Goal: Find specific page/section: Find specific page/section

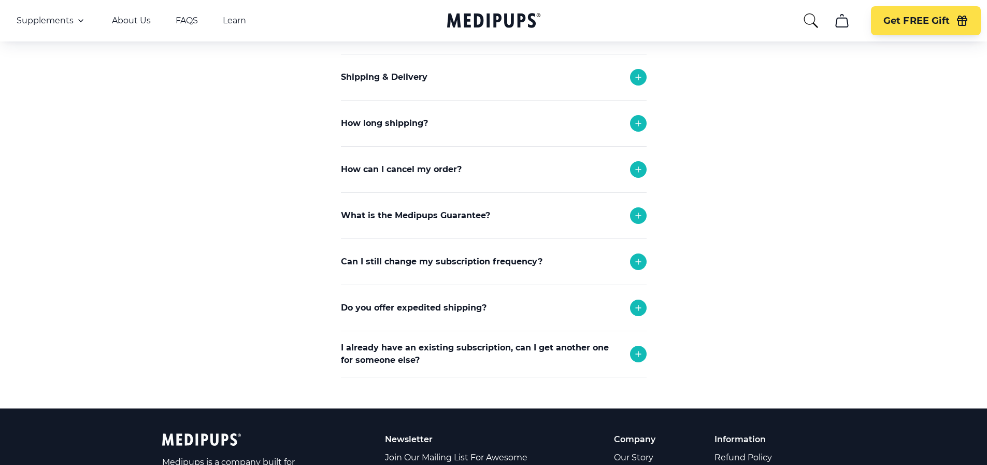
click at [636, 164] on icon at bounding box center [638, 169] width 12 height 12
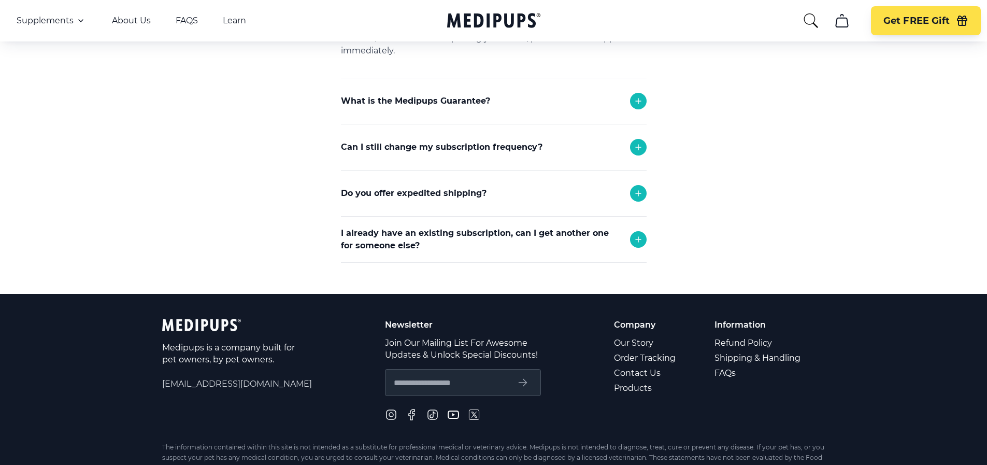
scroll to position [415, 0]
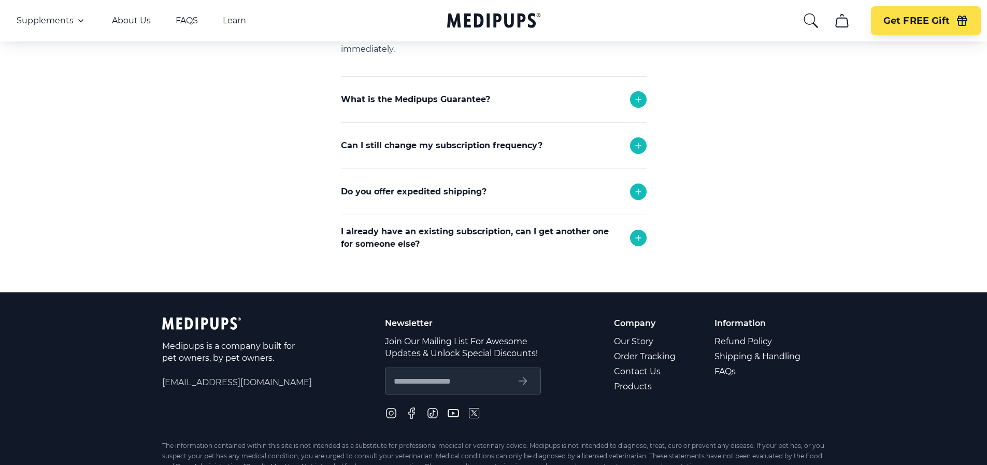
click at [632, 142] on icon at bounding box center [638, 145] width 12 height 12
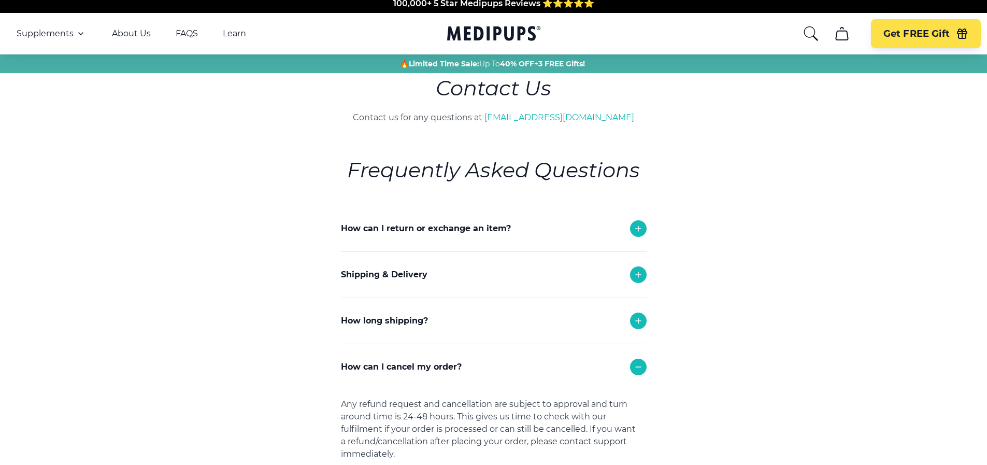
scroll to position [0, 0]
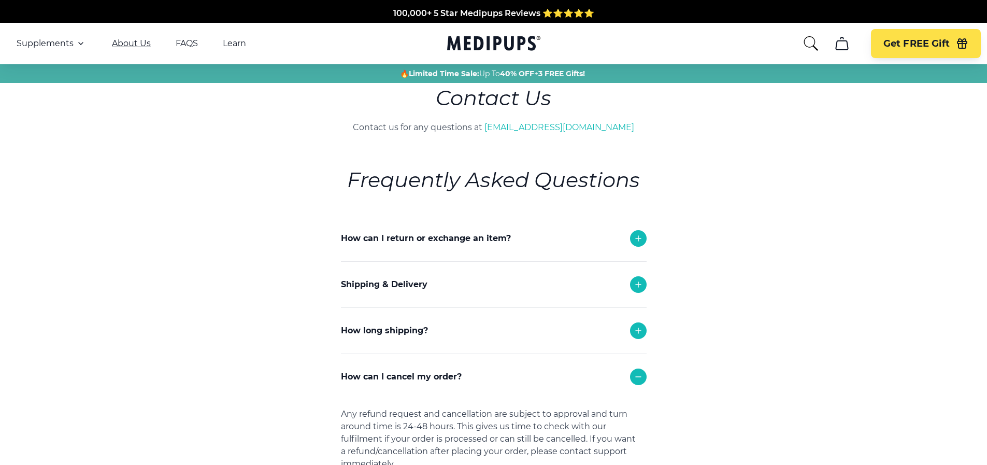
click at [117, 43] on link "About Us" at bounding box center [131, 43] width 39 height 10
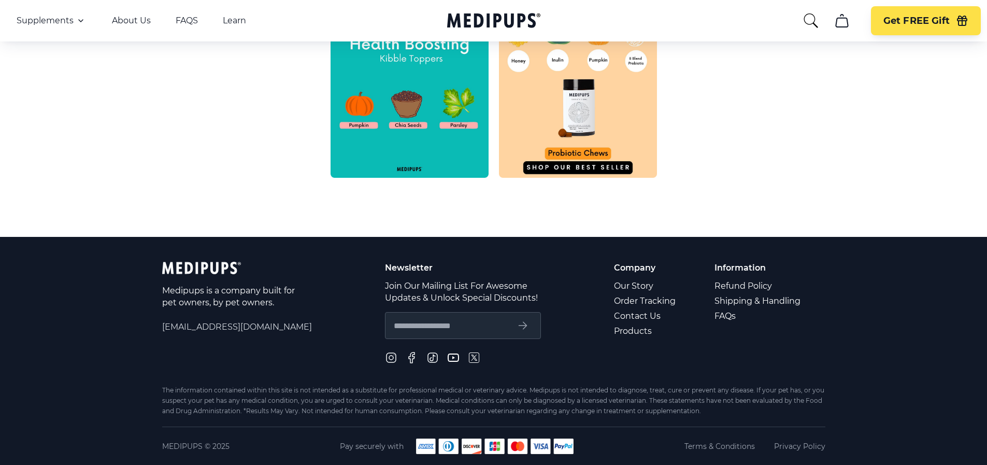
scroll to position [505, 0]
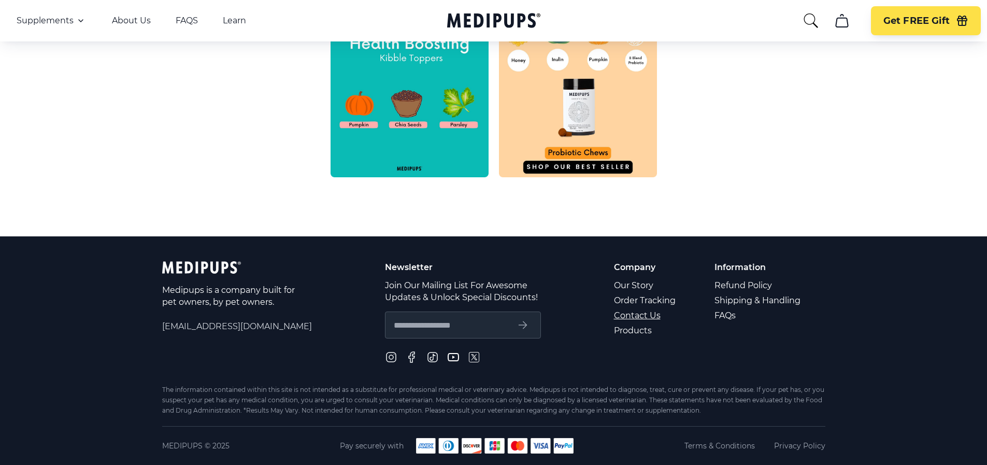
click at [622, 313] on link "Contact Us" at bounding box center [645, 315] width 63 height 15
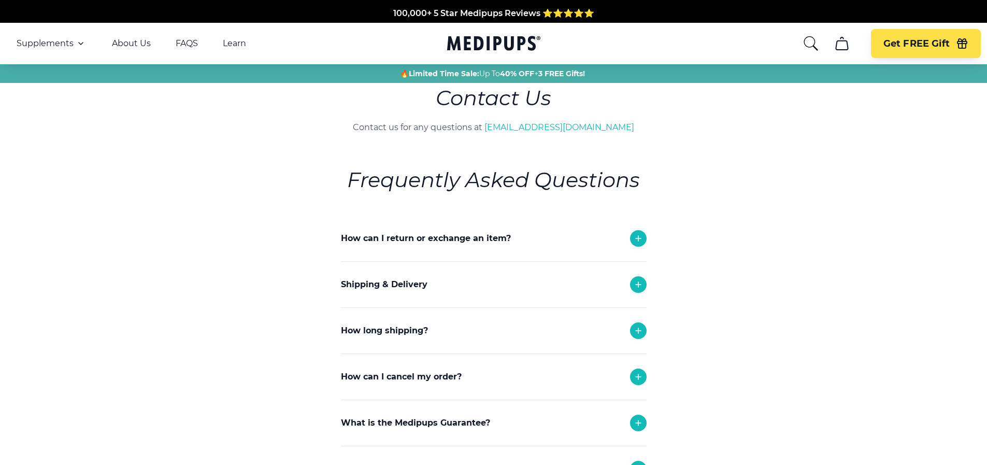
click at [635, 372] on icon at bounding box center [638, 377] width 12 height 12
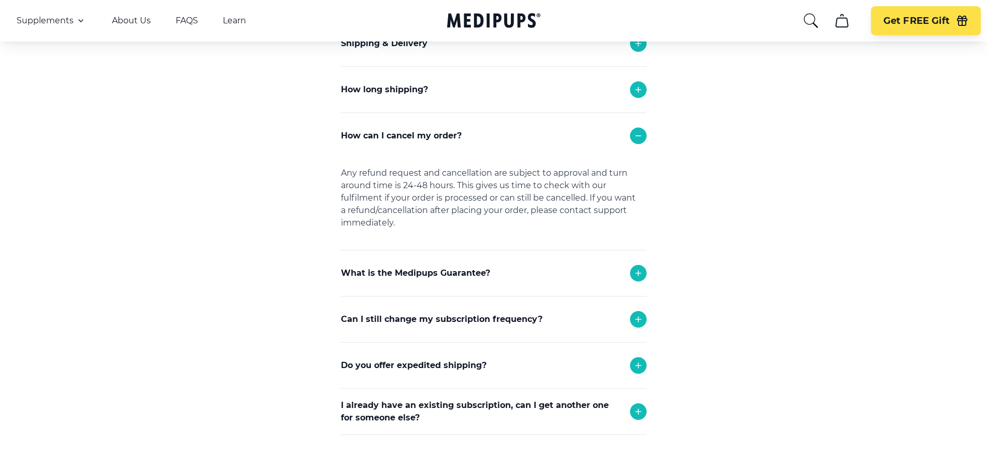
scroll to position [415, 0]
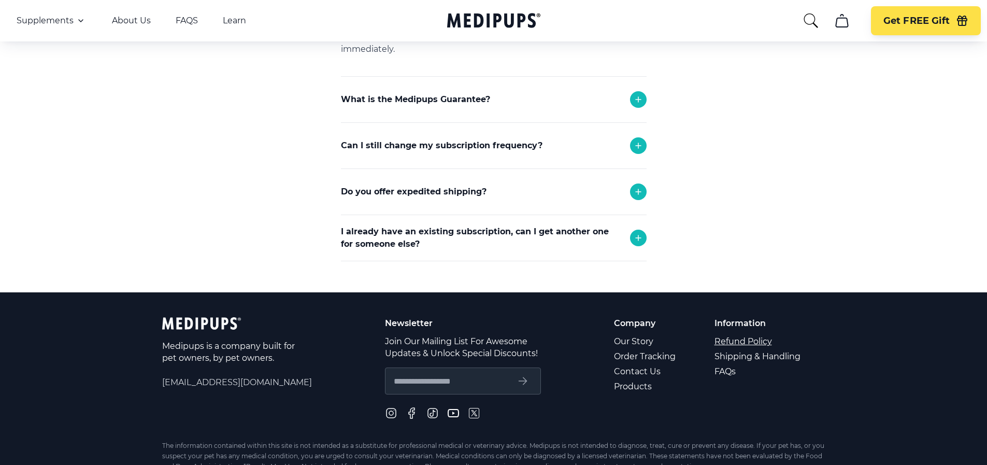
click at [729, 339] on link "Refund Policy" at bounding box center [759, 341] width 88 height 15
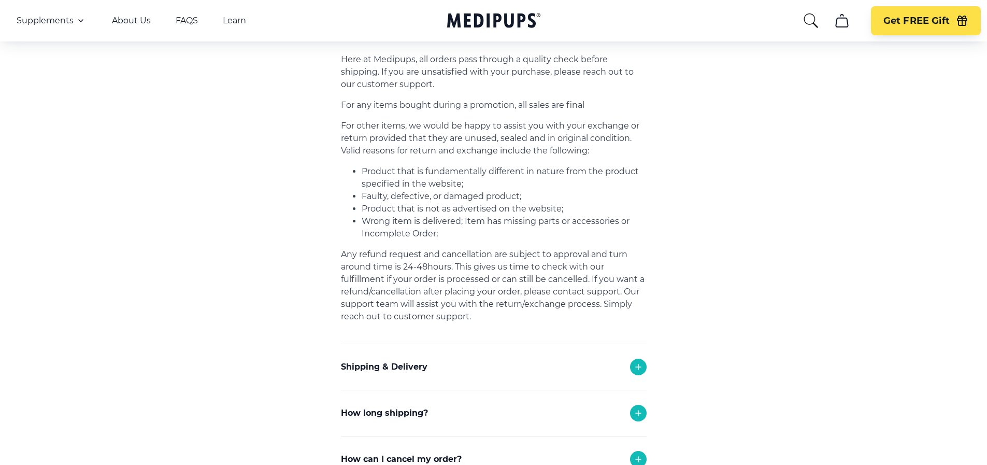
scroll to position [165, 0]
